Goal: Task Accomplishment & Management: Use online tool/utility

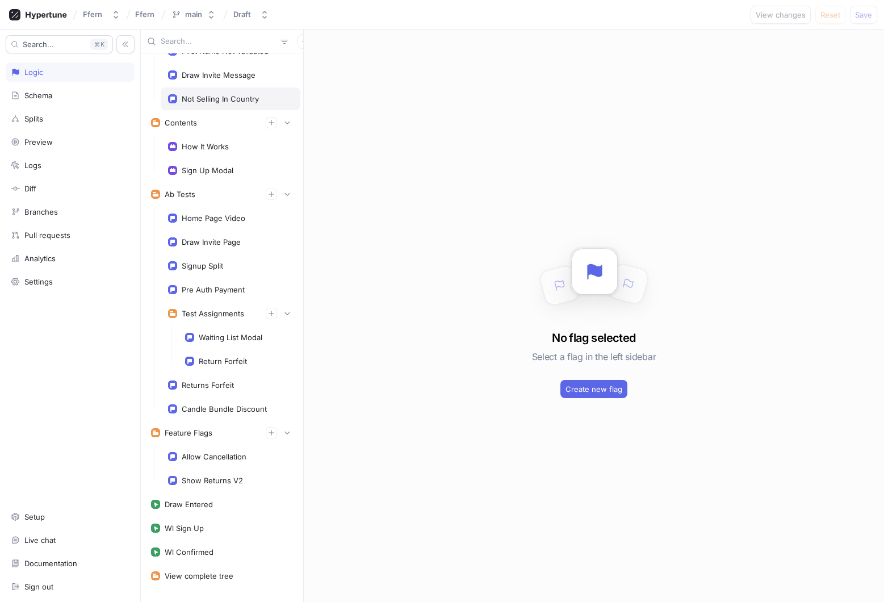
scroll to position [181, 0]
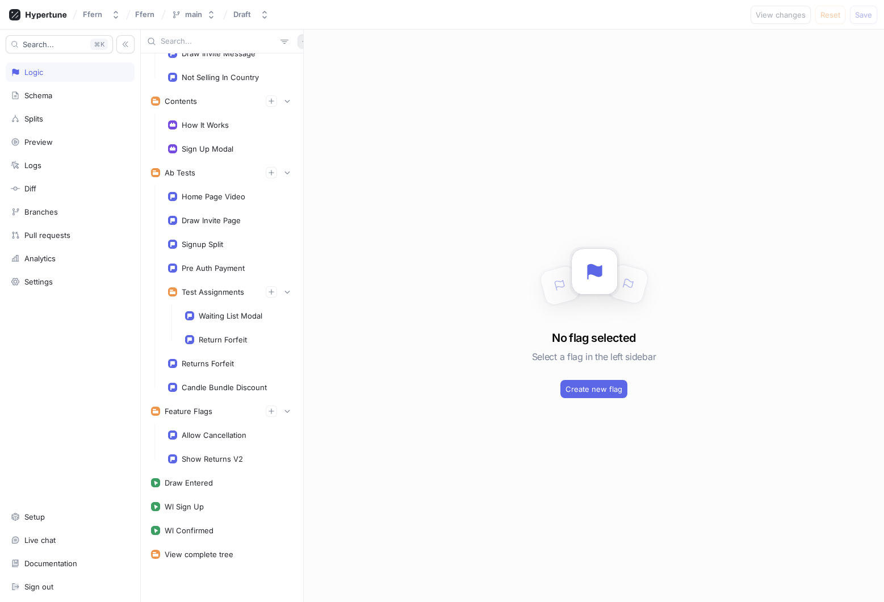
click at [302, 39] on icon "button" at bounding box center [305, 41] width 7 height 7
click at [68, 259] on div "Search... K Logic Schema Splits Preview Logs Diff Branches Pull requests Analyt…" at bounding box center [442, 316] width 884 height 572
click at [84, 259] on div "Analytics" at bounding box center [70, 258] width 119 height 9
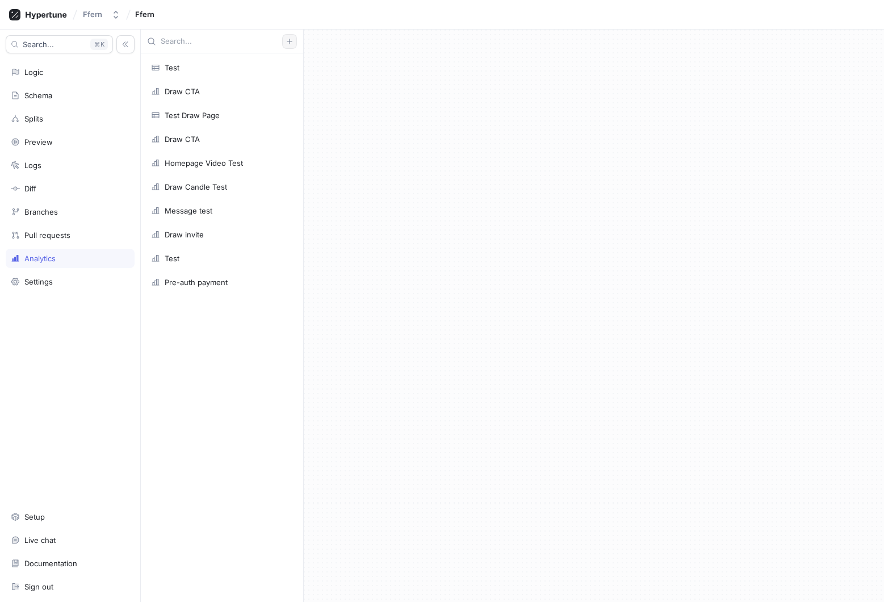
click at [291, 39] on icon "button" at bounding box center [289, 41] width 7 height 7
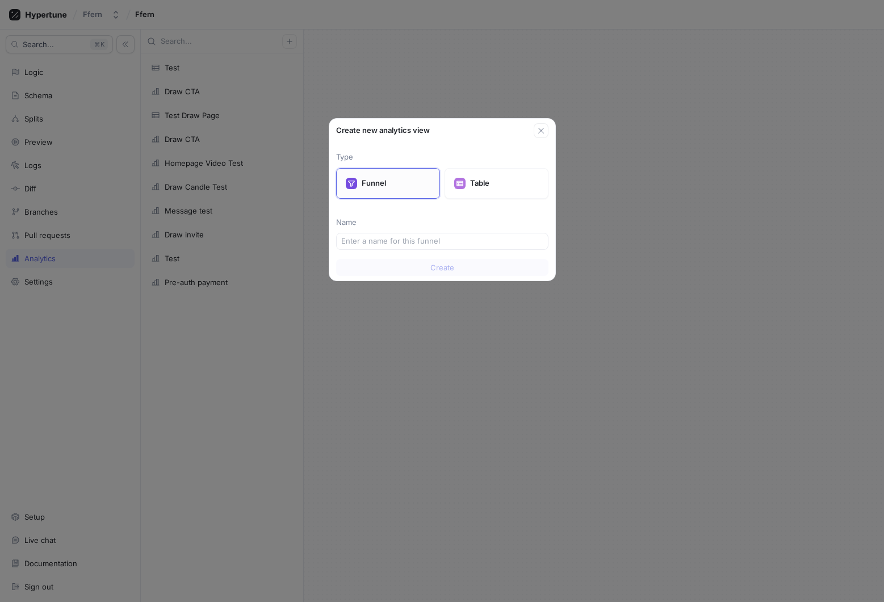
click at [378, 179] on p "Funnel" at bounding box center [396, 183] width 69 height 11
click at [391, 236] on input "text" at bounding box center [442, 241] width 202 height 11
type input "Test"
click at [467, 267] on button "Create" at bounding box center [442, 267] width 212 height 17
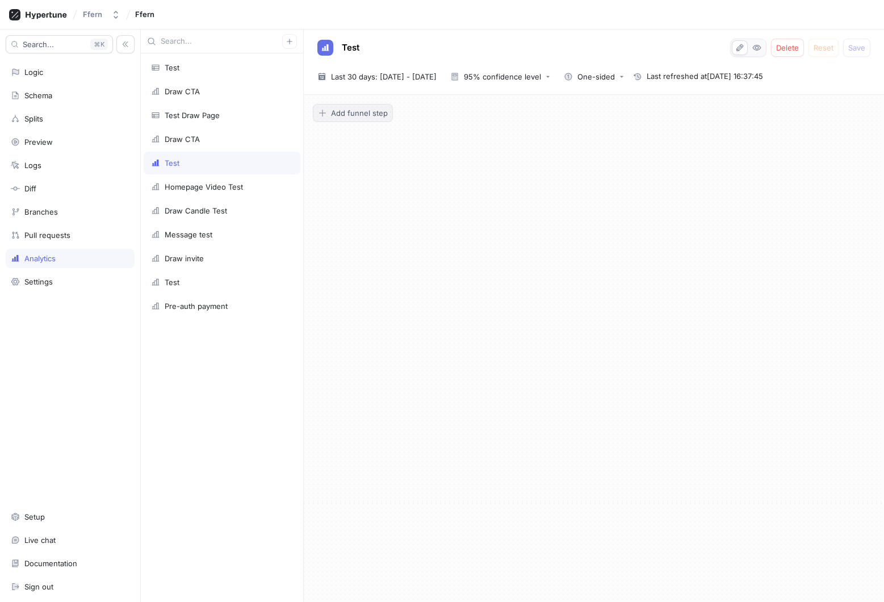
click at [347, 115] on span "Add funnel step" at bounding box center [359, 113] width 57 height 7
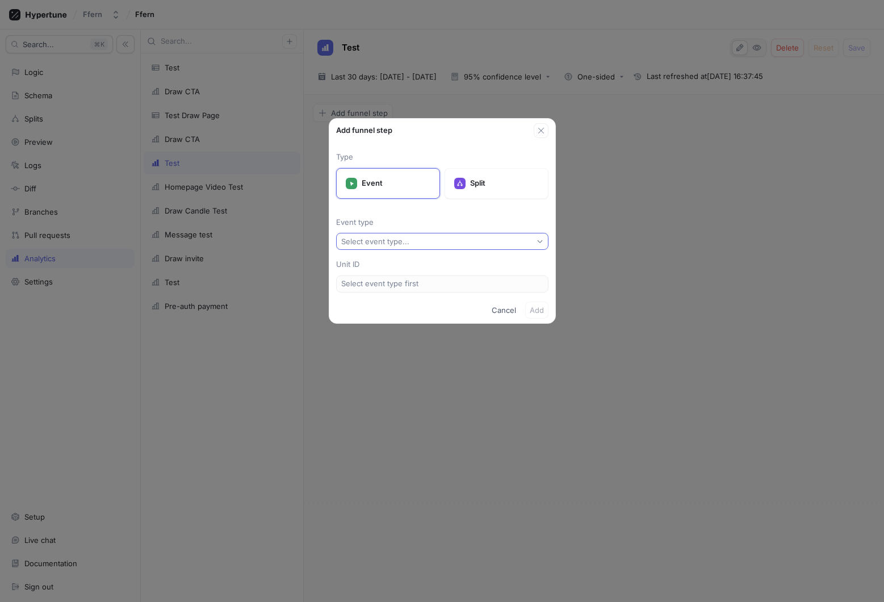
click at [386, 242] on div "Select event type..." at bounding box center [375, 242] width 68 height 10
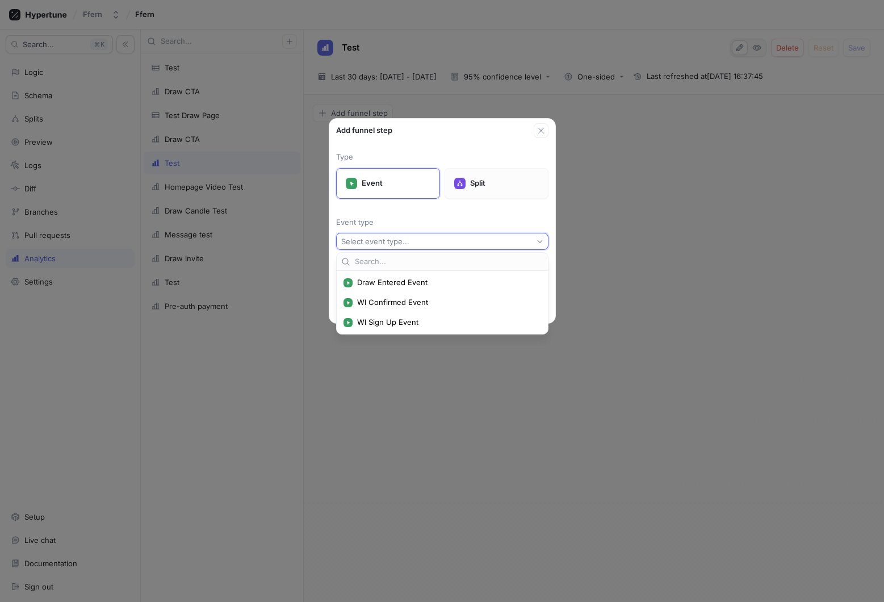
click at [493, 178] on p "Split" at bounding box center [504, 183] width 69 height 11
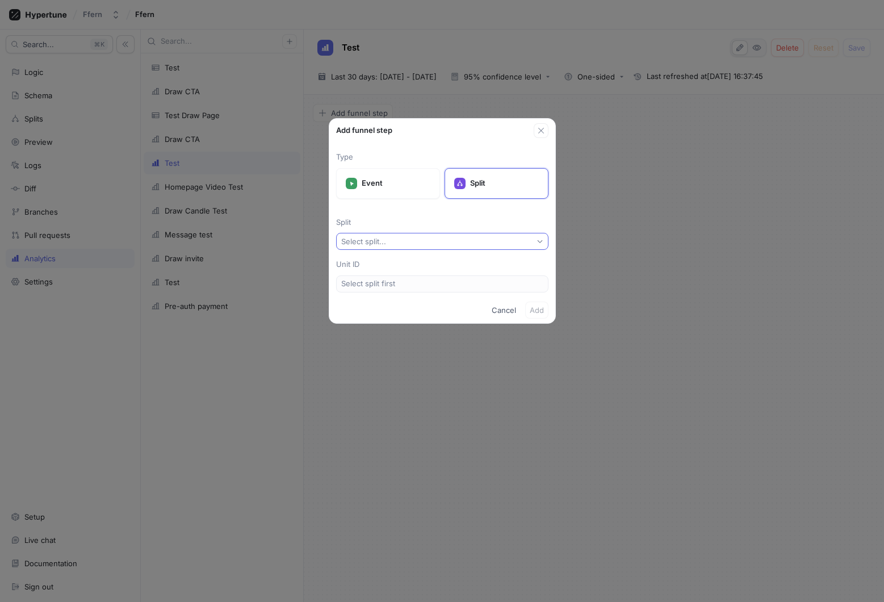
click at [417, 243] on button "Select split..." at bounding box center [442, 241] width 212 height 17
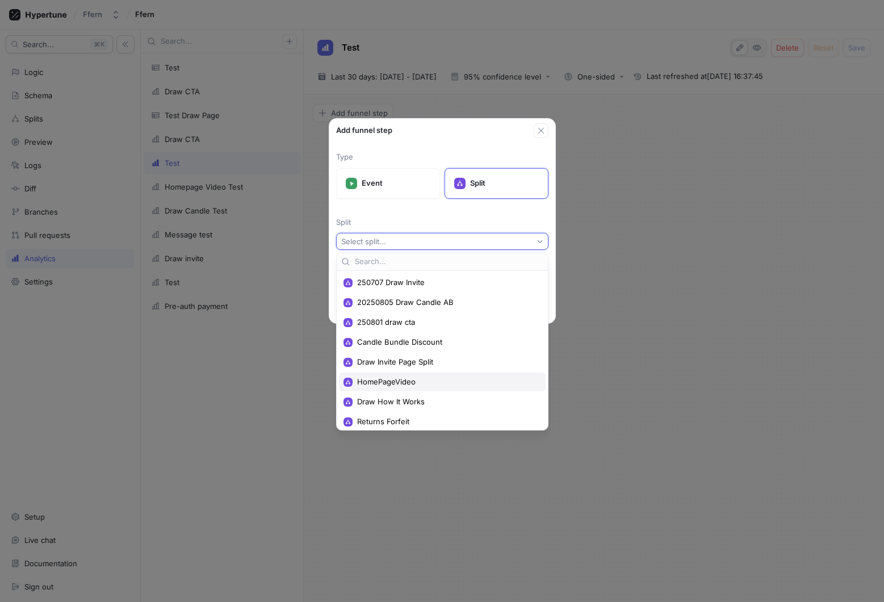
click at [425, 377] on span "HomePageVideo" at bounding box center [446, 382] width 178 height 10
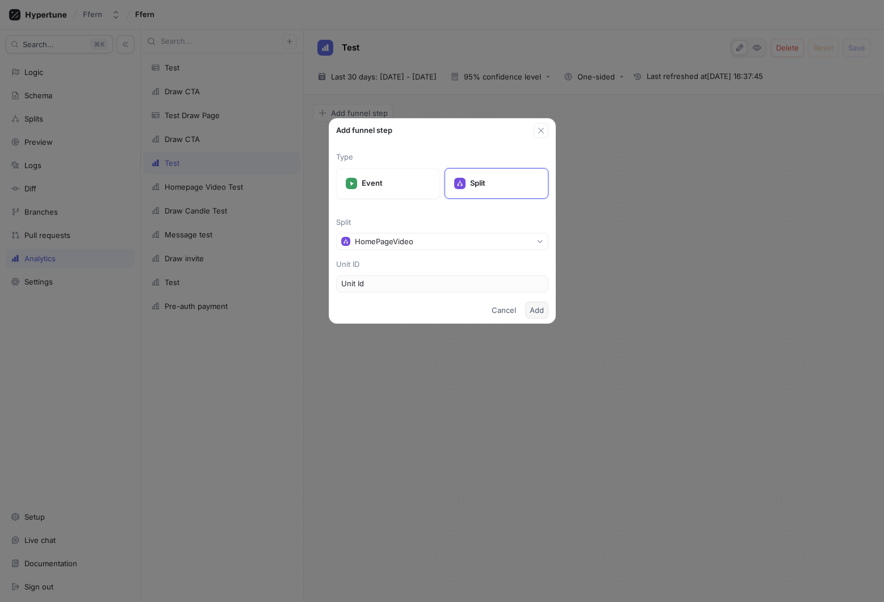
click at [537, 309] on span "Add" at bounding box center [537, 310] width 14 height 7
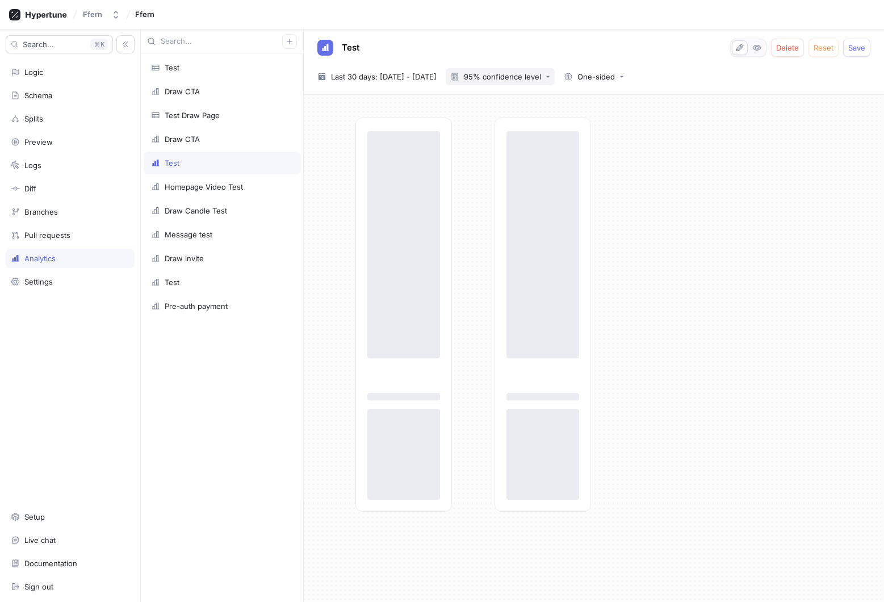
click at [541, 78] on div "95% confidence level" at bounding box center [502, 76] width 77 height 7
click at [552, 99] on span "90% confidence level" at bounding box center [543, 100] width 84 height 10
click at [415, 76] on span "Last 30 days: [DATE] - [DATE]" at bounding box center [384, 76] width 106 height 11
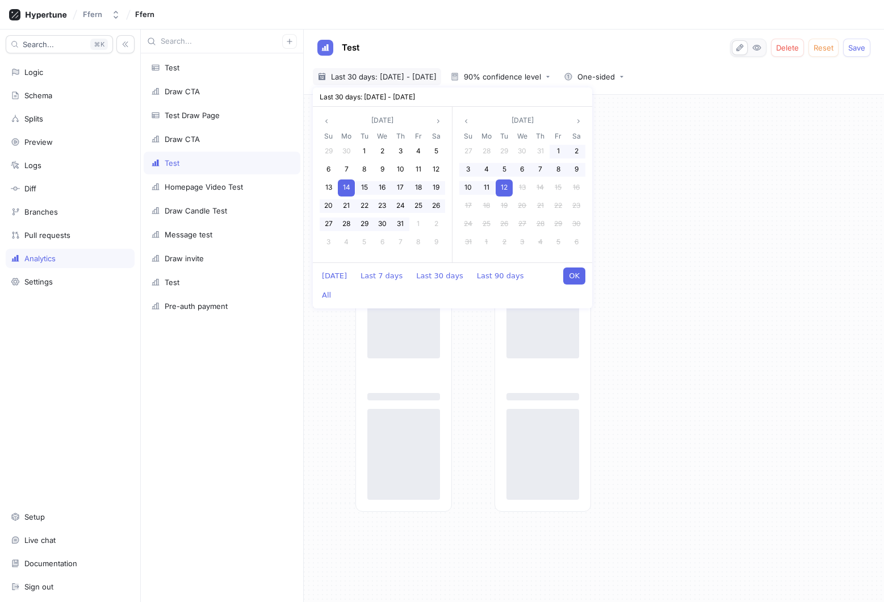
click at [373, 265] on div "[DATE] Last 7 days Last 30 days Last 90 days All OK" at bounding box center [452, 285] width 279 height 46
click at [379, 274] on button "Last 7 days" at bounding box center [381, 275] width 53 height 17
type input "[DATE] ~ [DATE]"
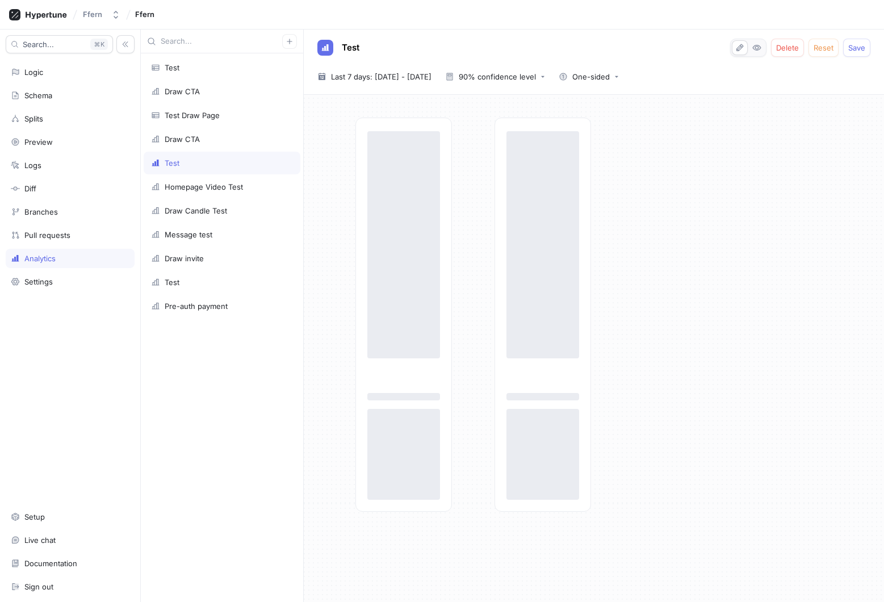
click at [434, 66] on div "Test Delete Reset Save [DATE] ~ [DATE] Last 7 days: [DATE] - [DATE] 90% confide…" at bounding box center [594, 62] width 580 height 65
click at [432, 76] on span "Last 7 days: [DATE] - [DATE]" at bounding box center [381, 76] width 101 height 11
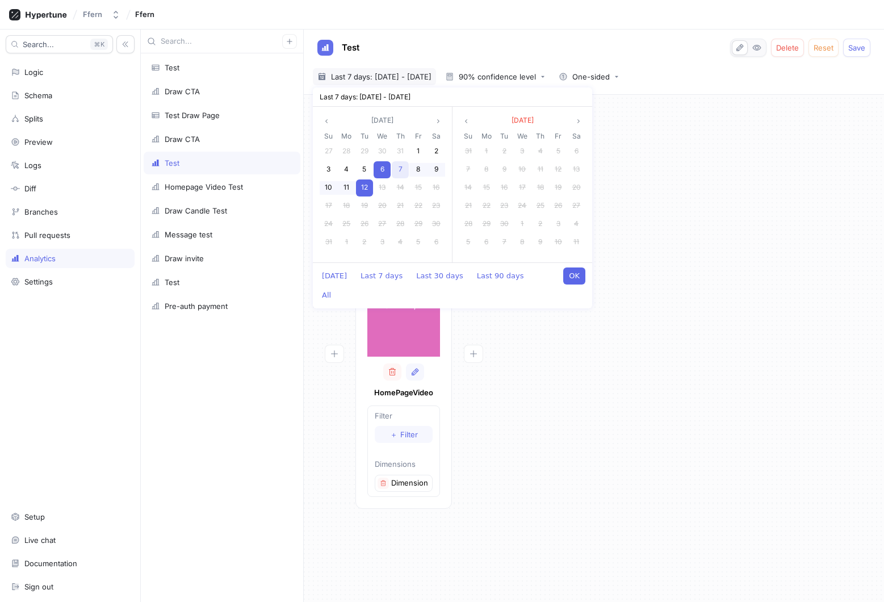
click at [399, 169] on span "7" at bounding box center [401, 169] width 4 height 9
click at [552, 334] on div "[Control] Count: 139,845 [Control] Count: 139,845 [Test] Count: 139,519 [Test] …" at bounding box center [594, 317] width 562 height 398
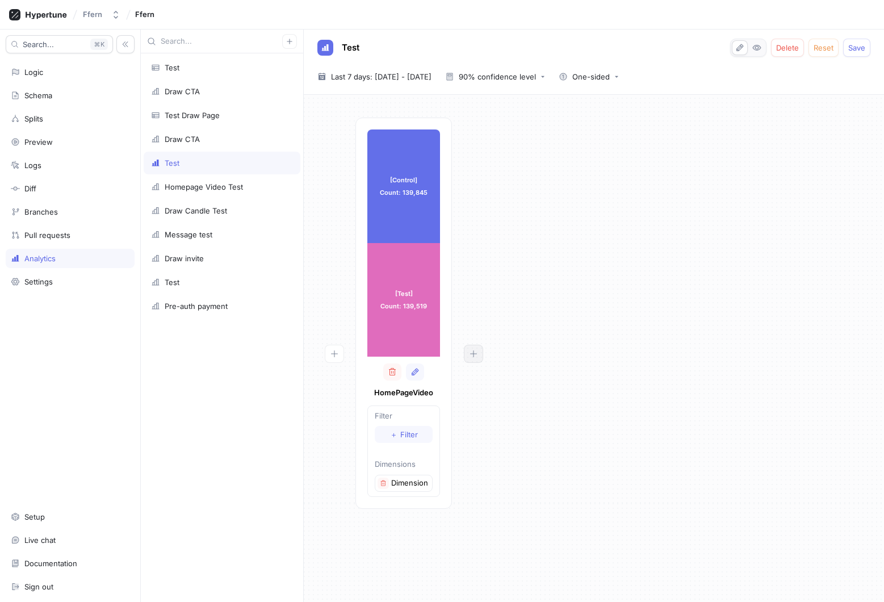
click at [475, 355] on icon "button" at bounding box center [473, 353] width 9 height 9
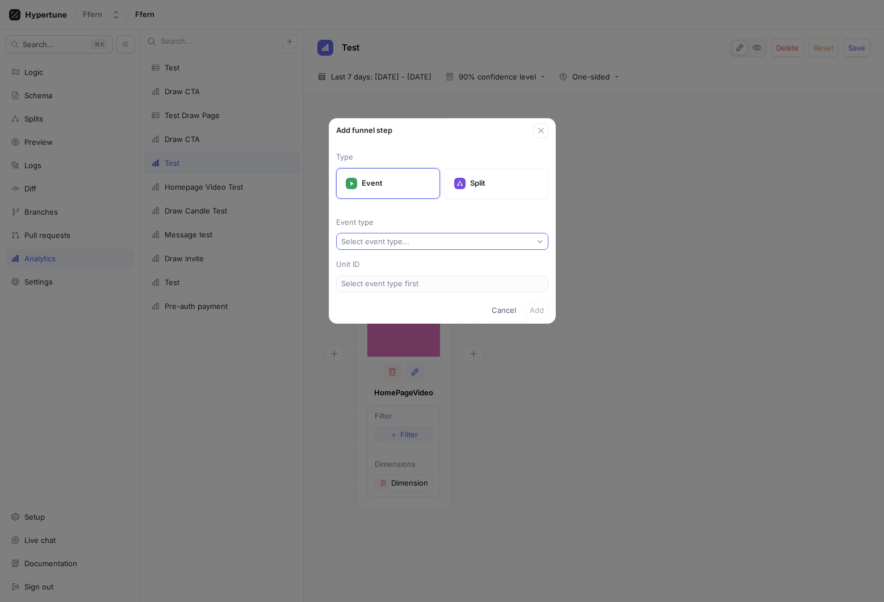
click at [446, 244] on button "Select event type..." at bounding box center [442, 241] width 212 height 17
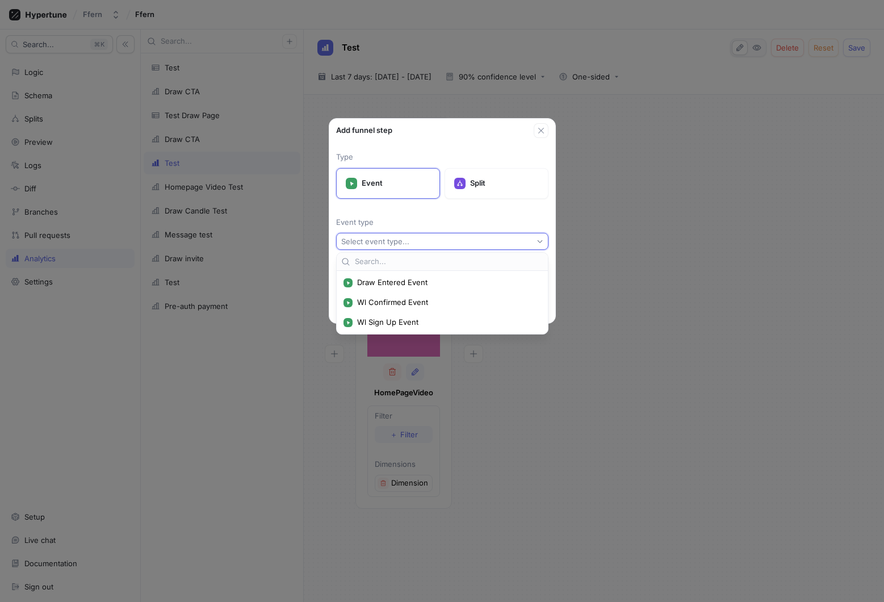
click at [469, 220] on p "Event type" at bounding box center [442, 222] width 212 height 11
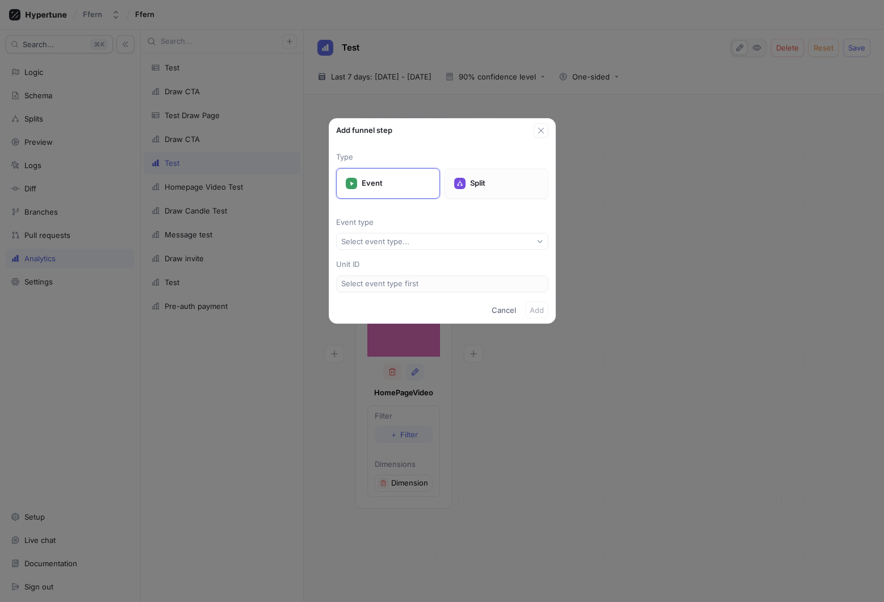
click at [487, 189] on div "Split" at bounding box center [497, 183] width 104 height 31
click at [459, 237] on button "Select split..." at bounding box center [442, 241] width 212 height 17
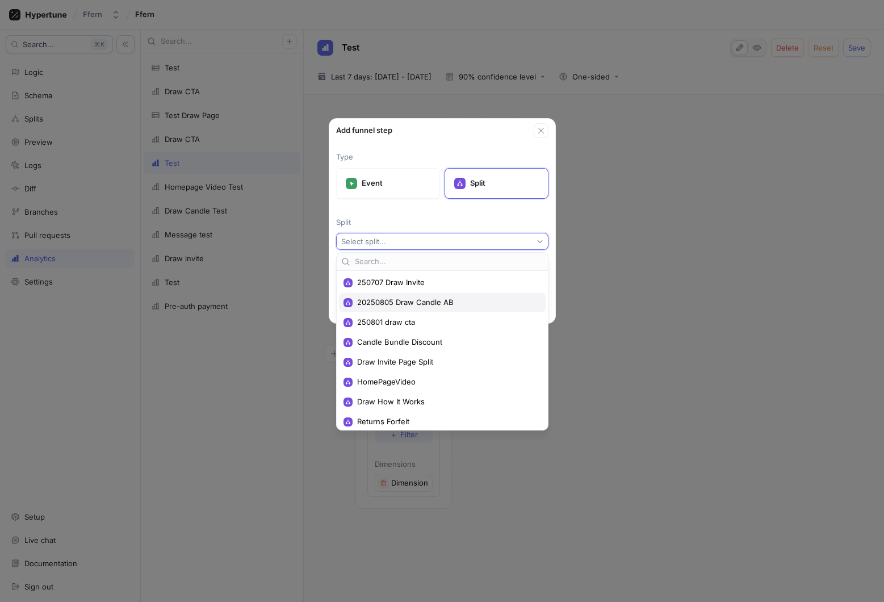
click at [474, 301] on span "20250805 Draw Candle AB" at bounding box center [446, 303] width 178 height 10
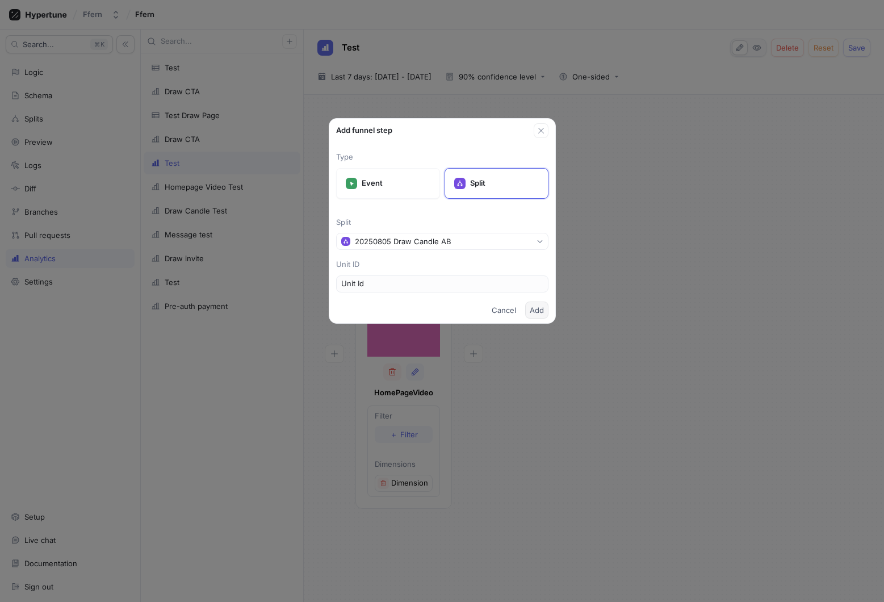
click at [540, 313] on span "Add" at bounding box center [537, 310] width 14 height 7
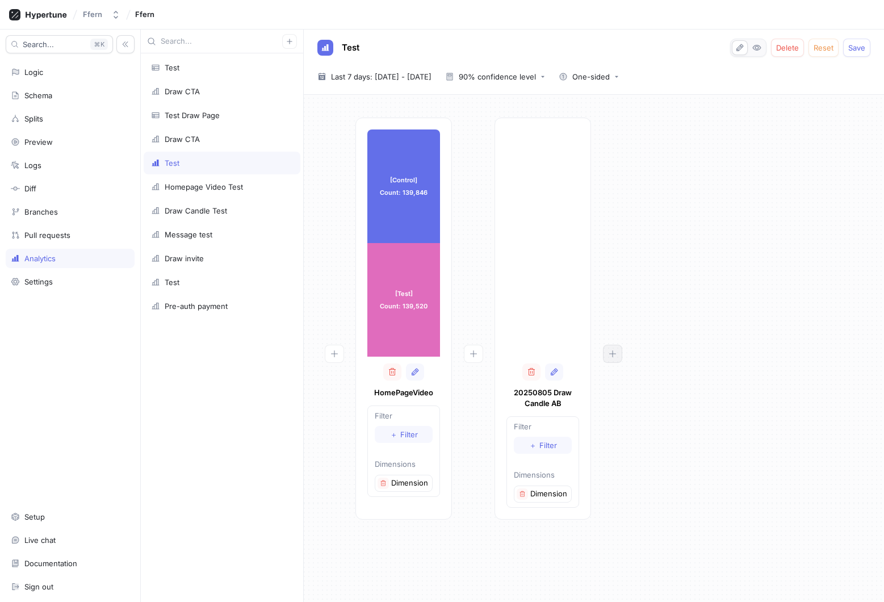
click at [619, 352] on button "button" at bounding box center [612, 354] width 19 height 18
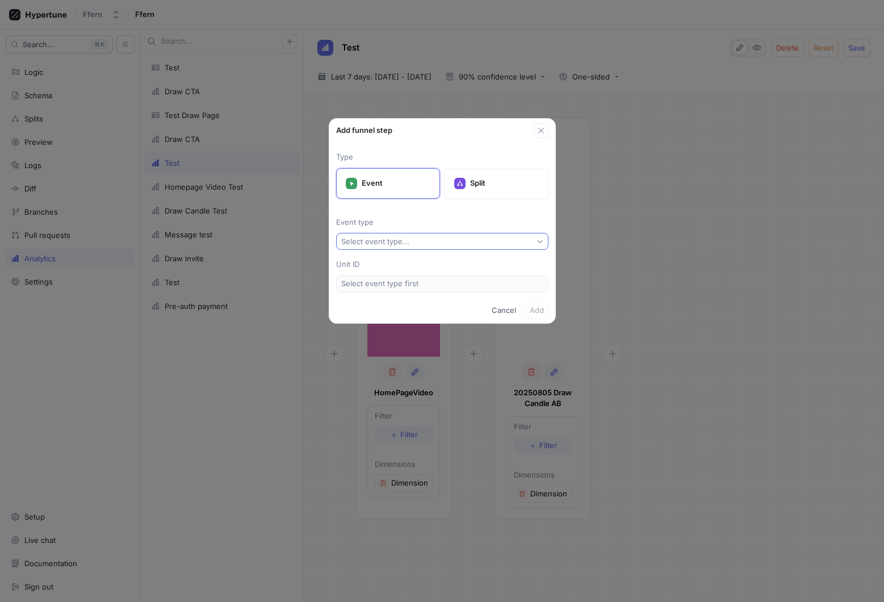
click at [413, 242] on button "Select event type..." at bounding box center [442, 241] width 212 height 17
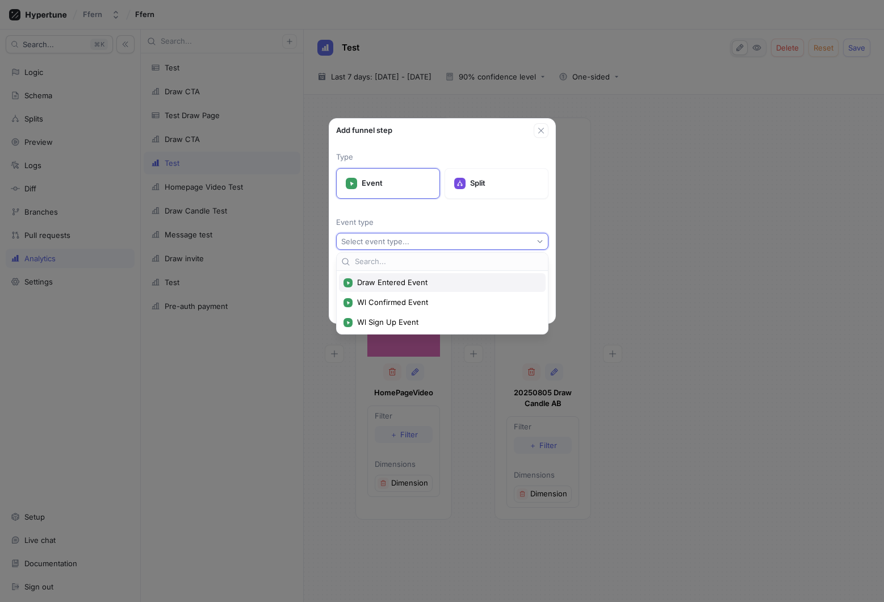
click at [421, 282] on span "Draw Entered Event" at bounding box center [446, 283] width 178 height 10
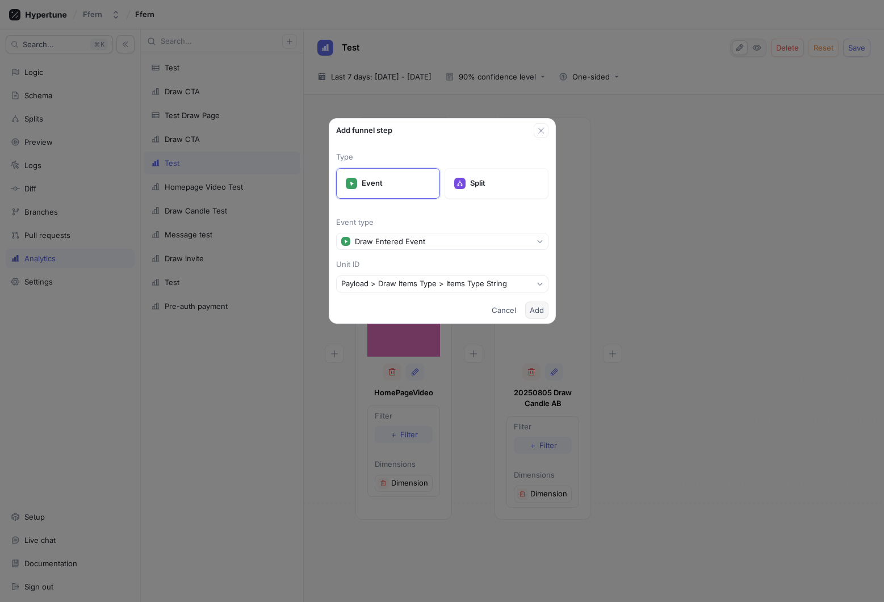
click at [538, 313] on span "Add" at bounding box center [537, 310] width 14 height 7
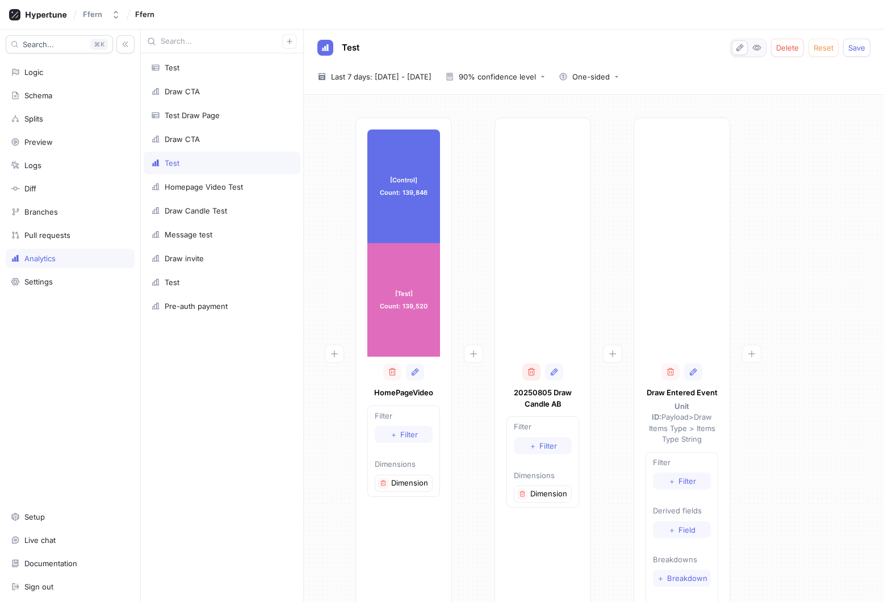
click at [528, 368] on icon "button" at bounding box center [531, 371] width 9 height 9
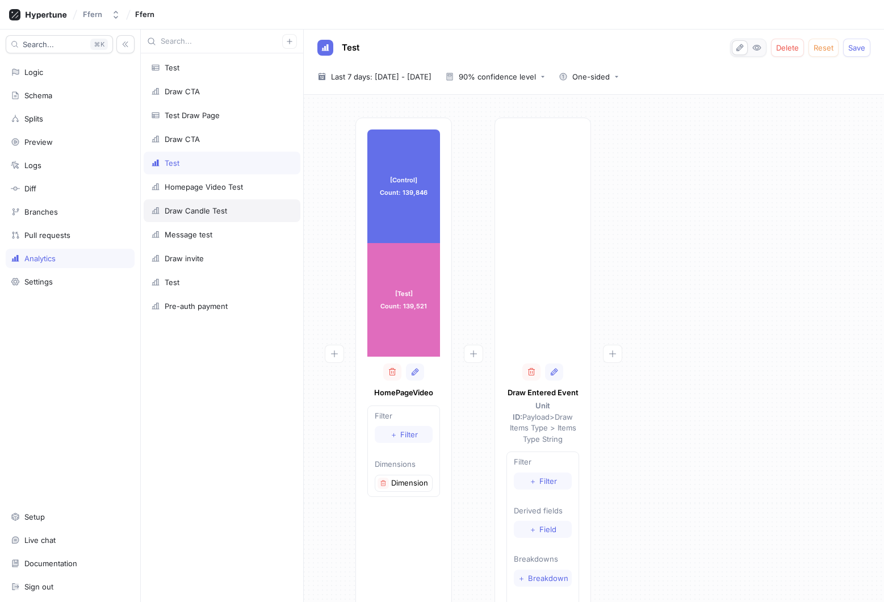
click at [211, 216] on div "Draw Candle Test" at bounding box center [222, 210] width 157 height 23
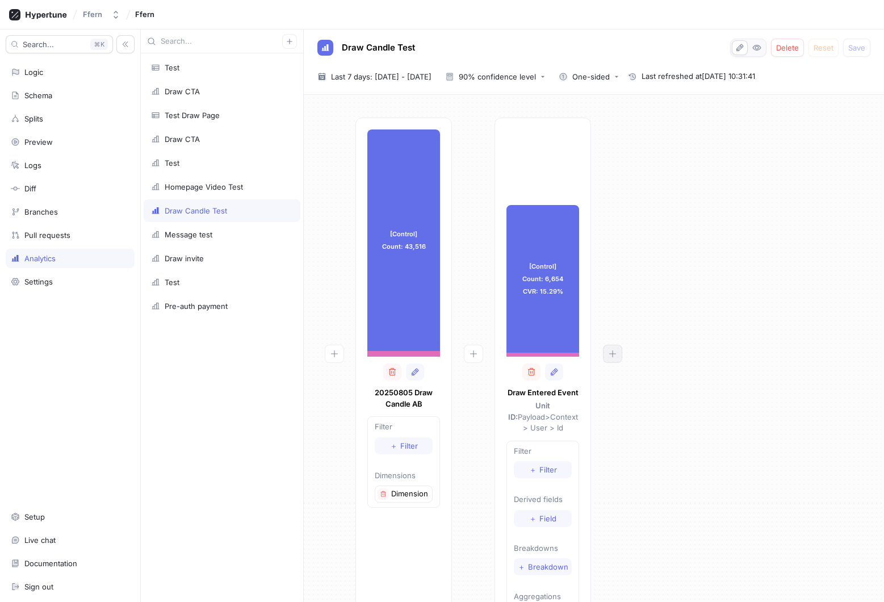
click at [622, 354] on button "button" at bounding box center [612, 354] width 19 height 18
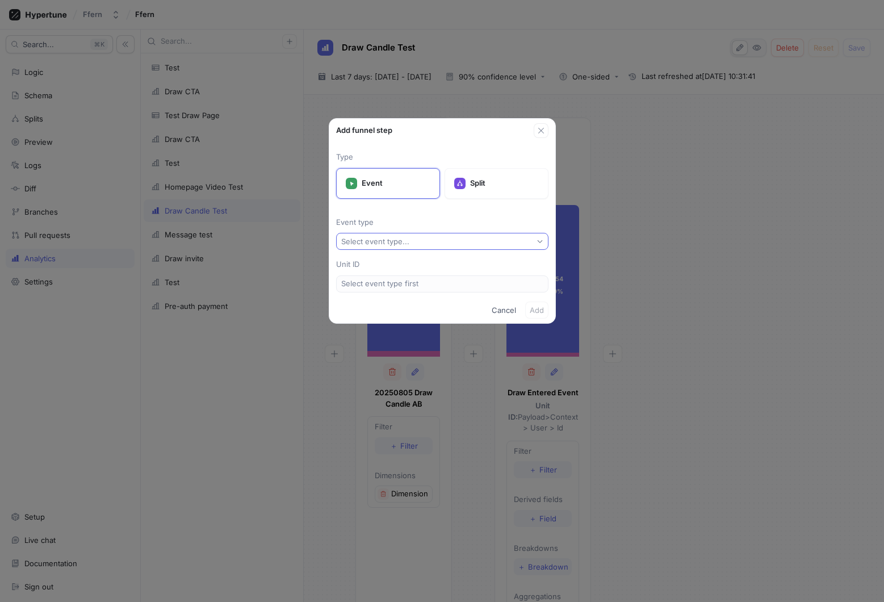
click at [452, 238] on button "Select event type..." at bounding box center [442, 241] width 212 height 17
click at [542, 133] on icon "button" at bounding box center [541, 130] width 9 height 9
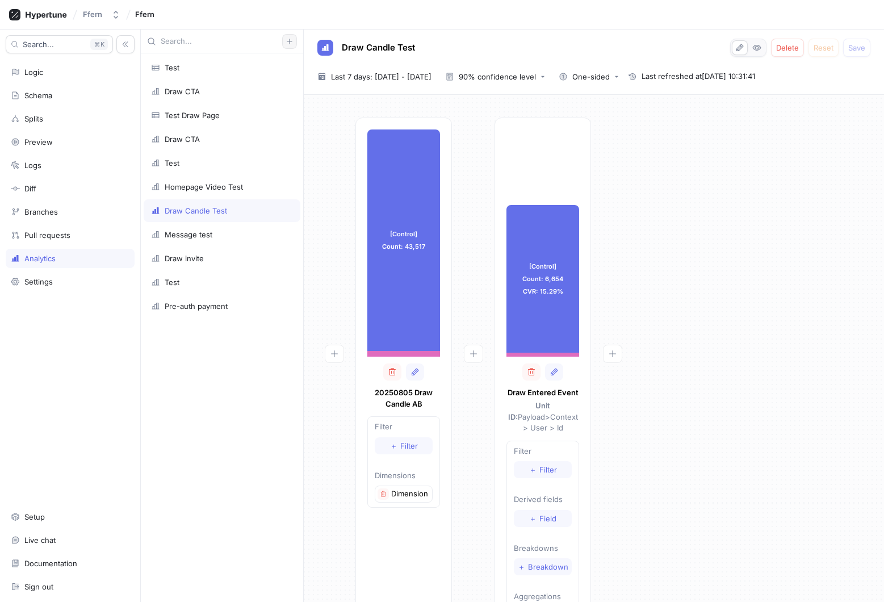
click at [293, 40] on button "button" at bounding box center [289, 41] width 15 height 15
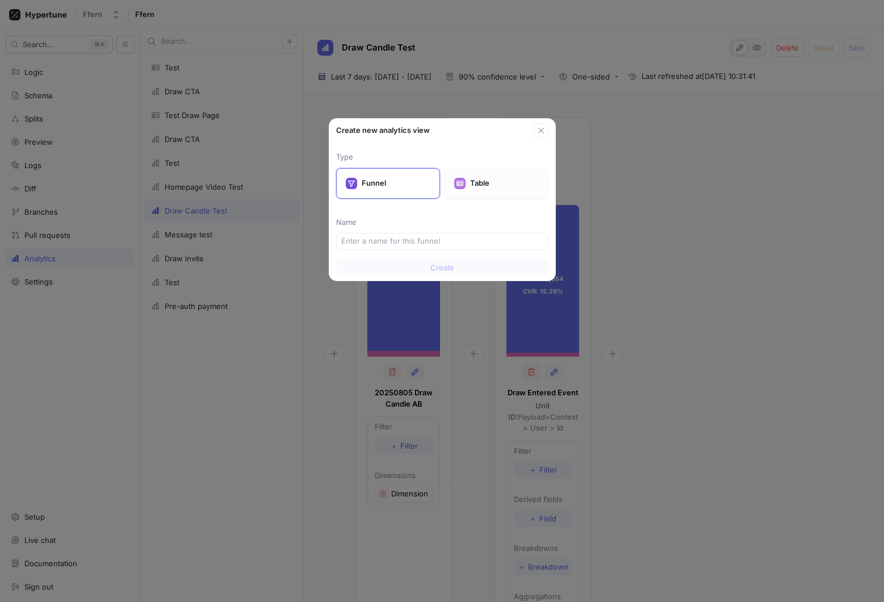
click at [496, 182] on p "Table" at bounding box center [504, 183] width 69 height 11
click at [444, 244] on input "text" at bounding box center [442, 241] width 202 height 11
type input "test"
click at [443, 265] on span "Create" at bounding box center [442, 267] width 24 height 7
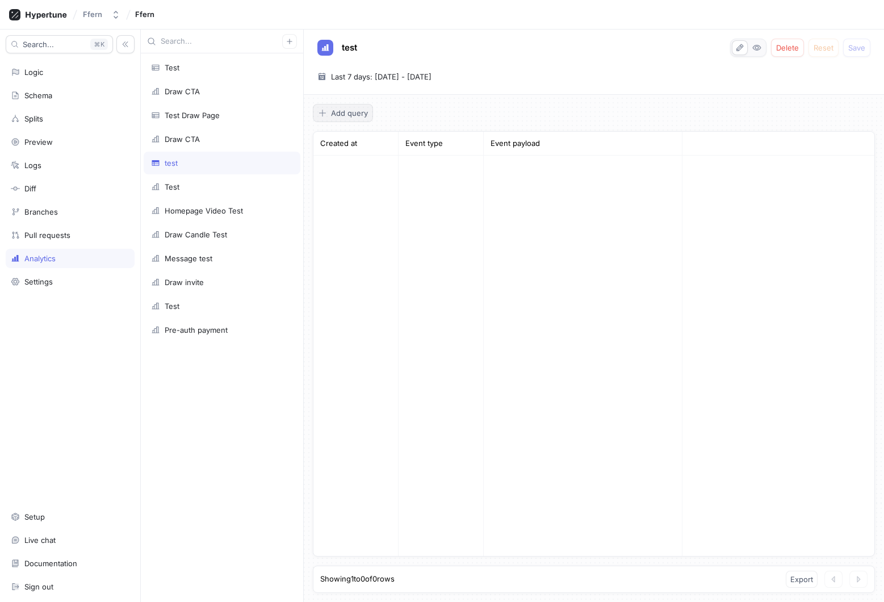
click at [358, 111] on span "Add query" at bounding box center [349, 113] width 37 height 7
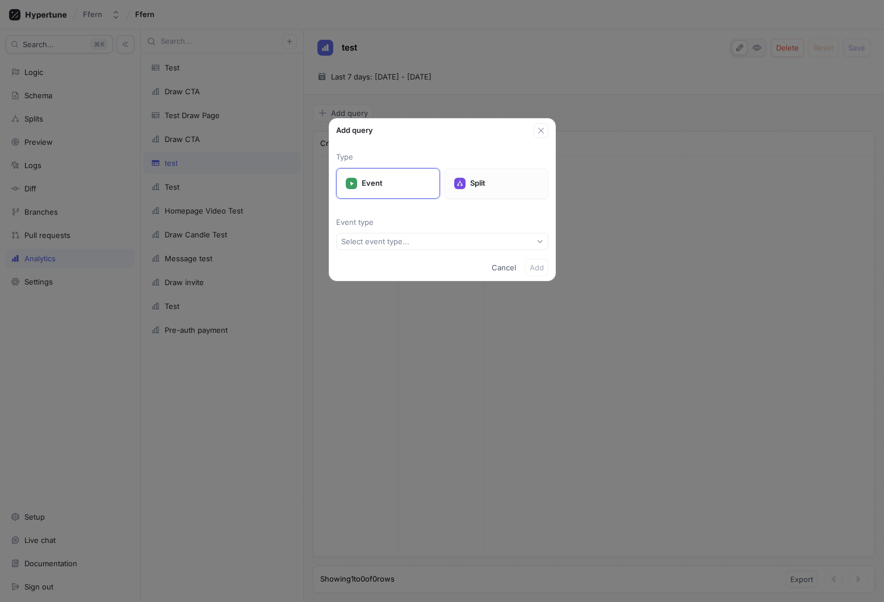
click at [474, 175] on div "Split" at bounding box center [497, 183] width 104 height 31
click at [419, 241] on button "Select split..." at bounding box center [442, 241] width 212 height 17
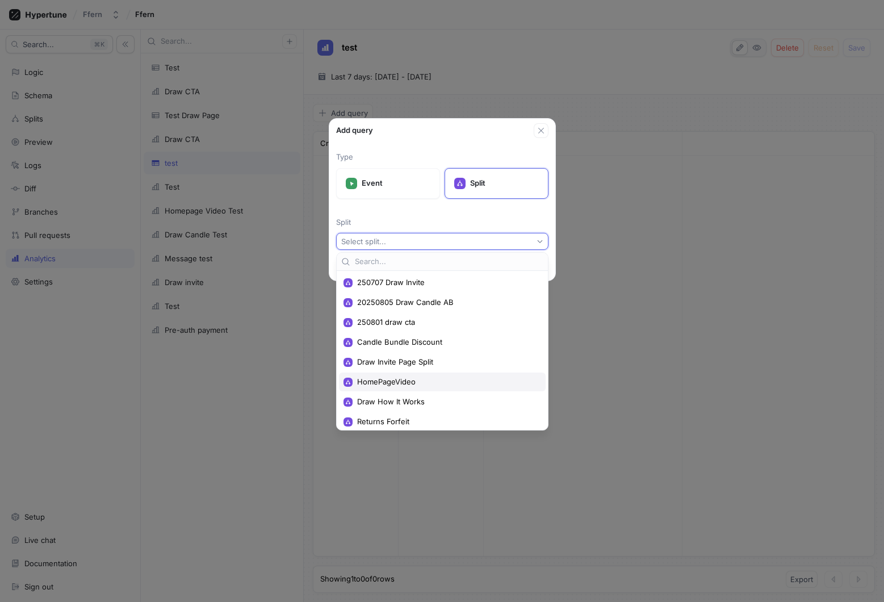
click at [454, 383] on span "HomePageVideo" at bounding box center [446, 382] width 178 height 10
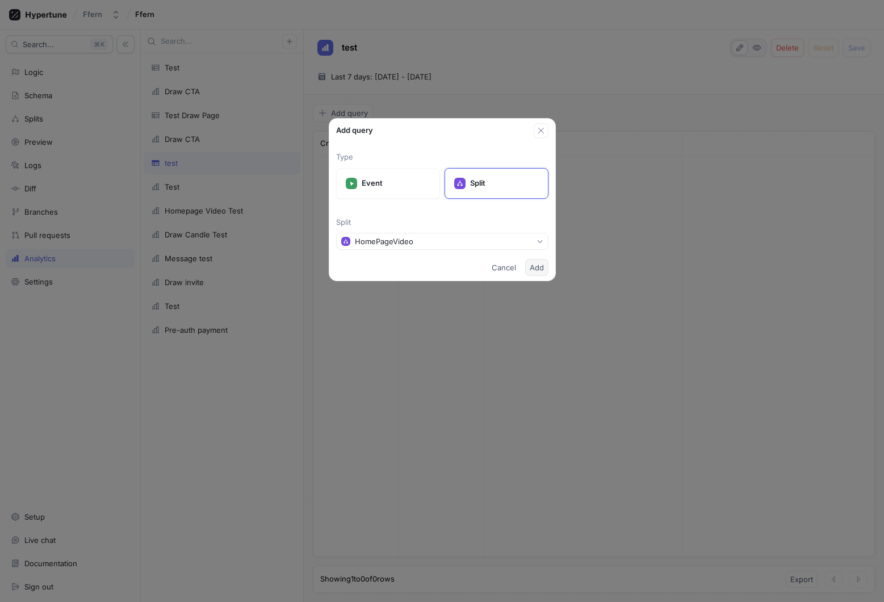
click at [541, 265] on span "Add" at bounding box center [537, 267] width 14 height 7
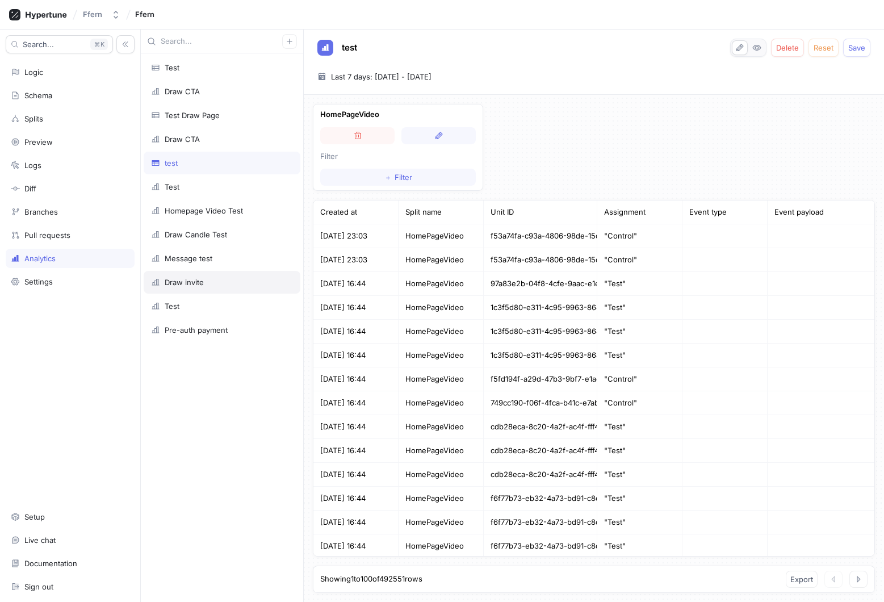
click at [258, 286] on div "Draw invite" at bounding box center [222, 282] width 142 height 9
